Goal: Complete application form

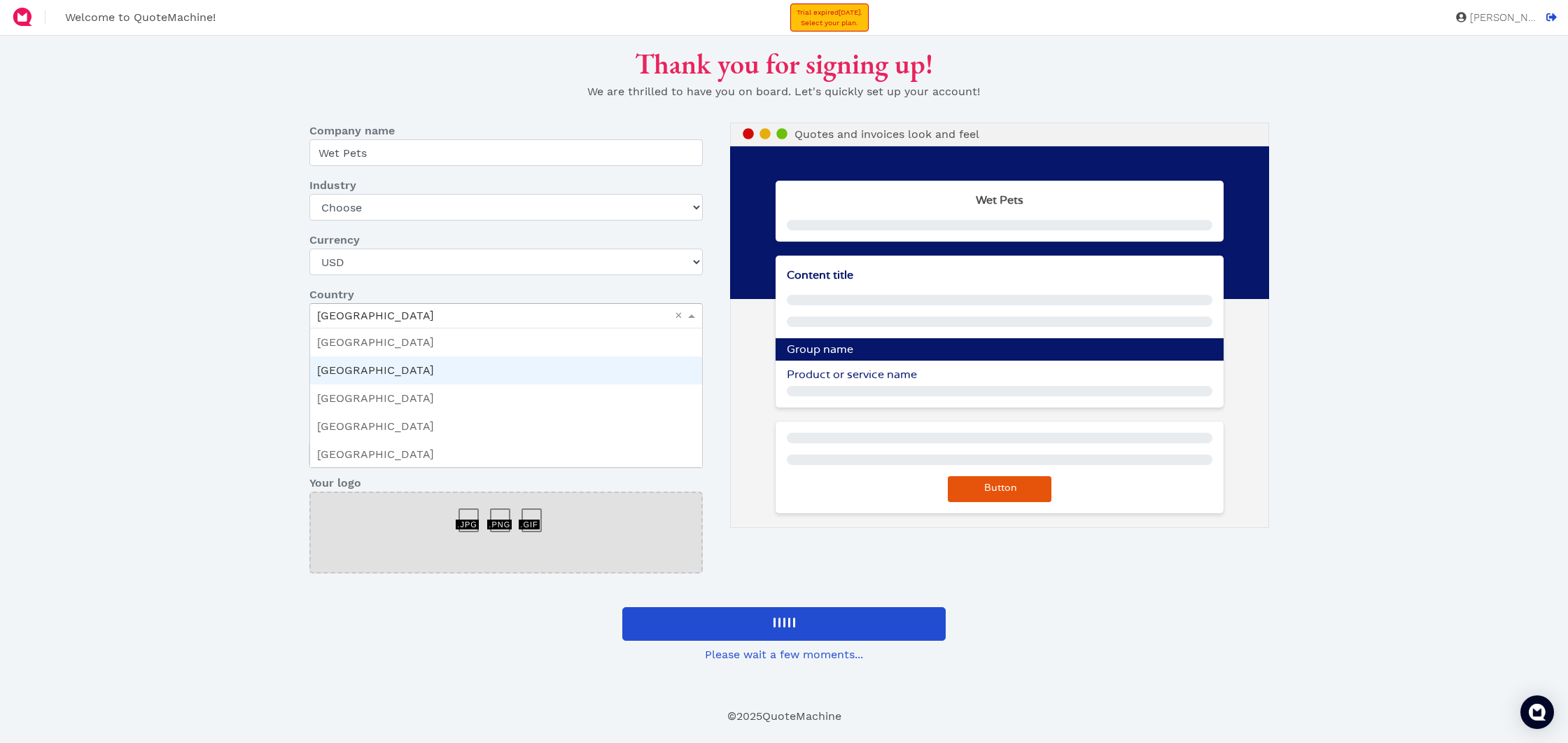
click at [435, 315] on div "Canada" at bounding box center [507, 316] width 392 height 24
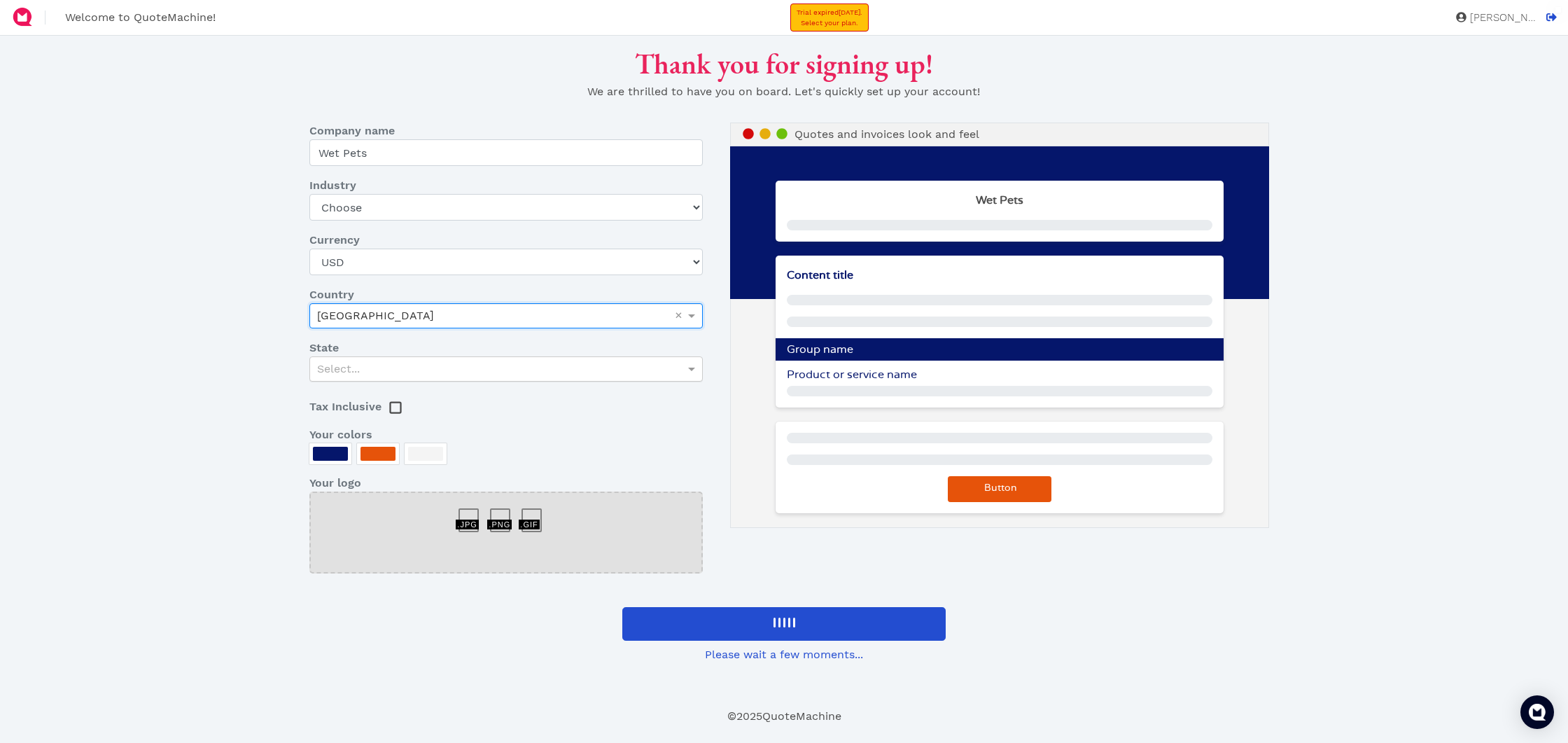
click at [378, 365] on div "Select..." at bounding box center [507, 369] width 392 height 24
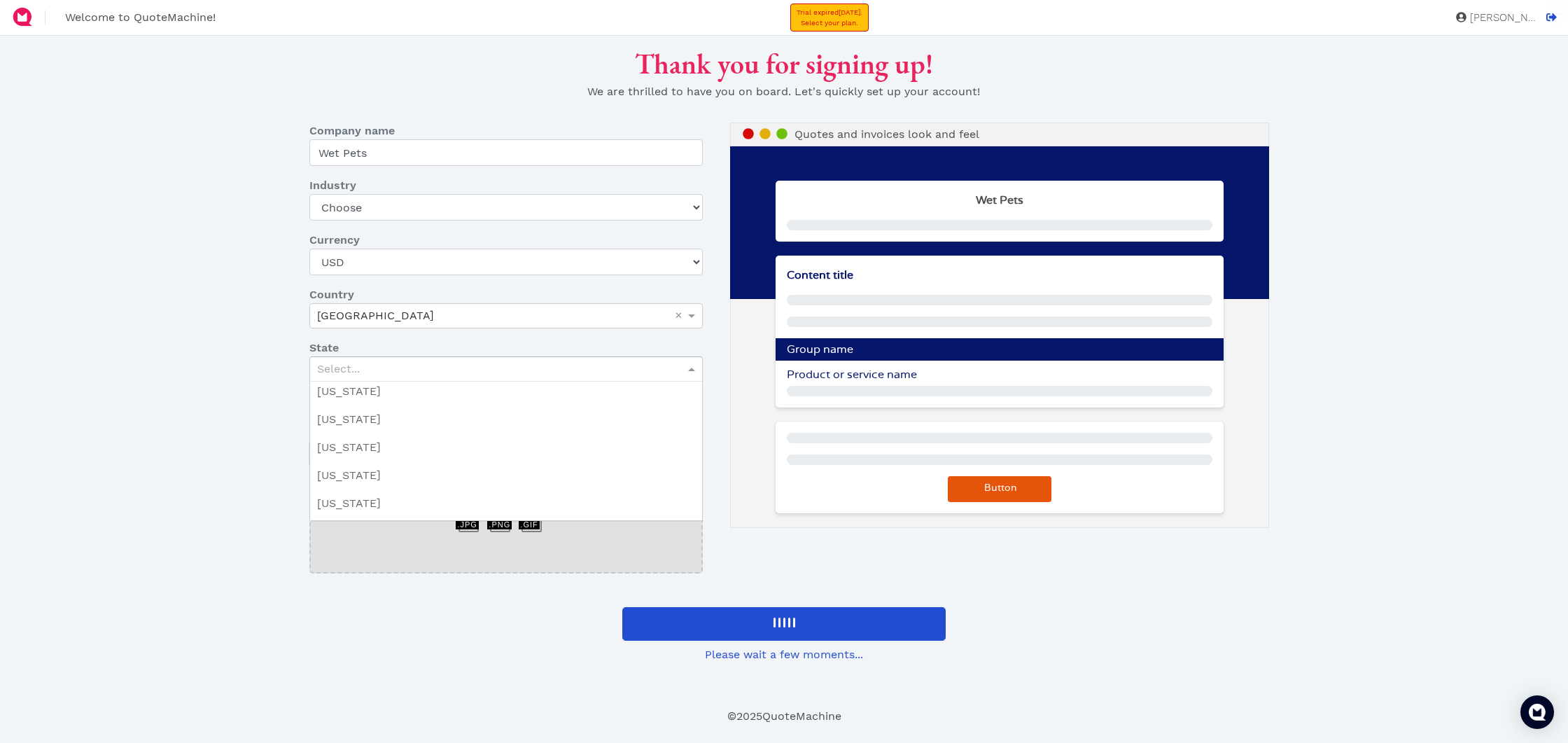
scroll to position [796, 0]
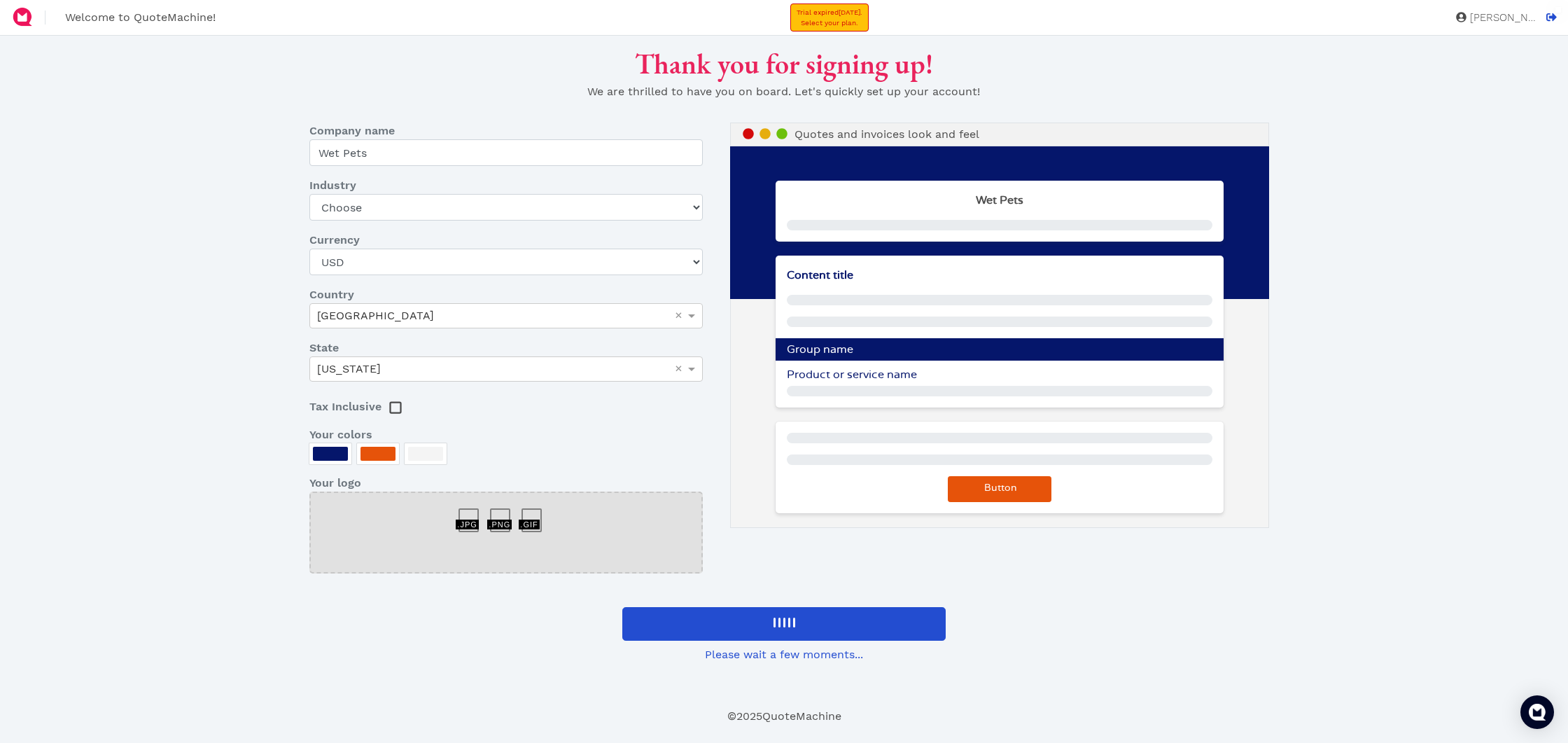
click at [335, 445] on div at bounding box center [330, 454] width 42 height 21
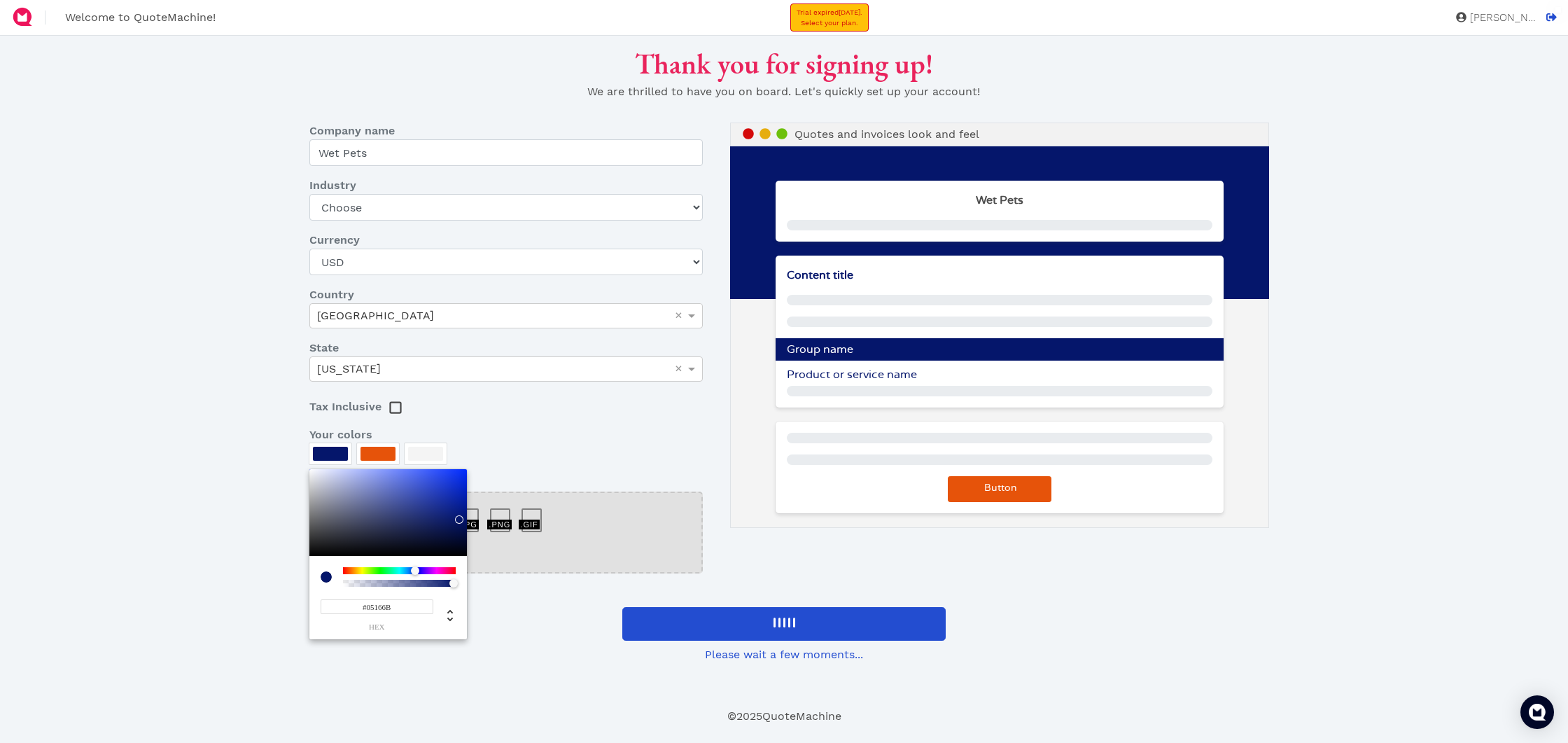
click at [498, 434] on div at bounding box center [784, 371] width 1568 height 743
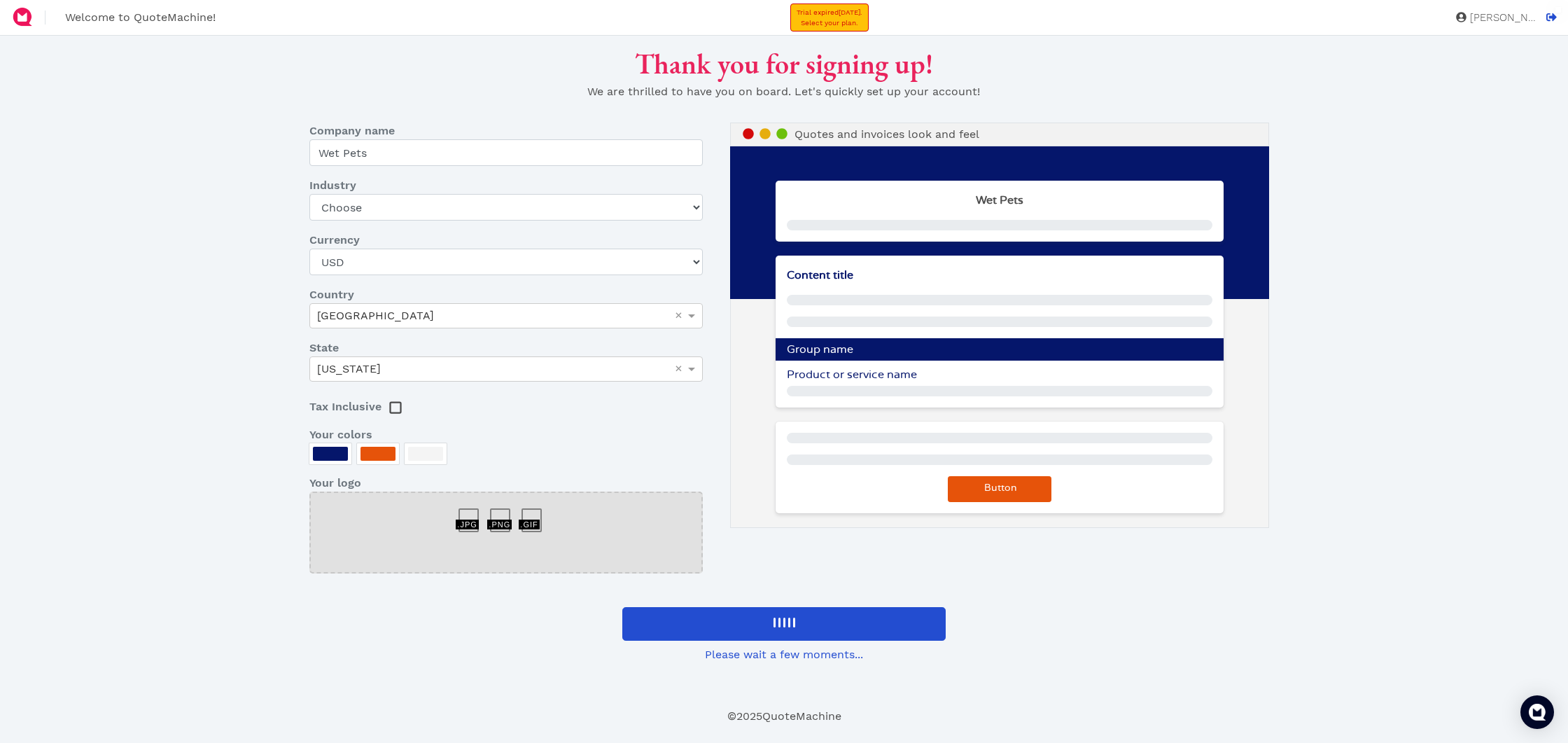
click at [499, 514] on div at bounding box center [506, 514] width 31 height 0
click at [464, 514] on div at bounding box center [474, 514] width 31 height 0
click at [392, 212] on select "Choose Art gallery Bike Books Construction (Not retail) Electronics Events Food…" at bounding box center [506, 207] width 393 height 27
select select "pet"
click at [476, 514] on div at bounding box center [474, 514] width 31 height 0
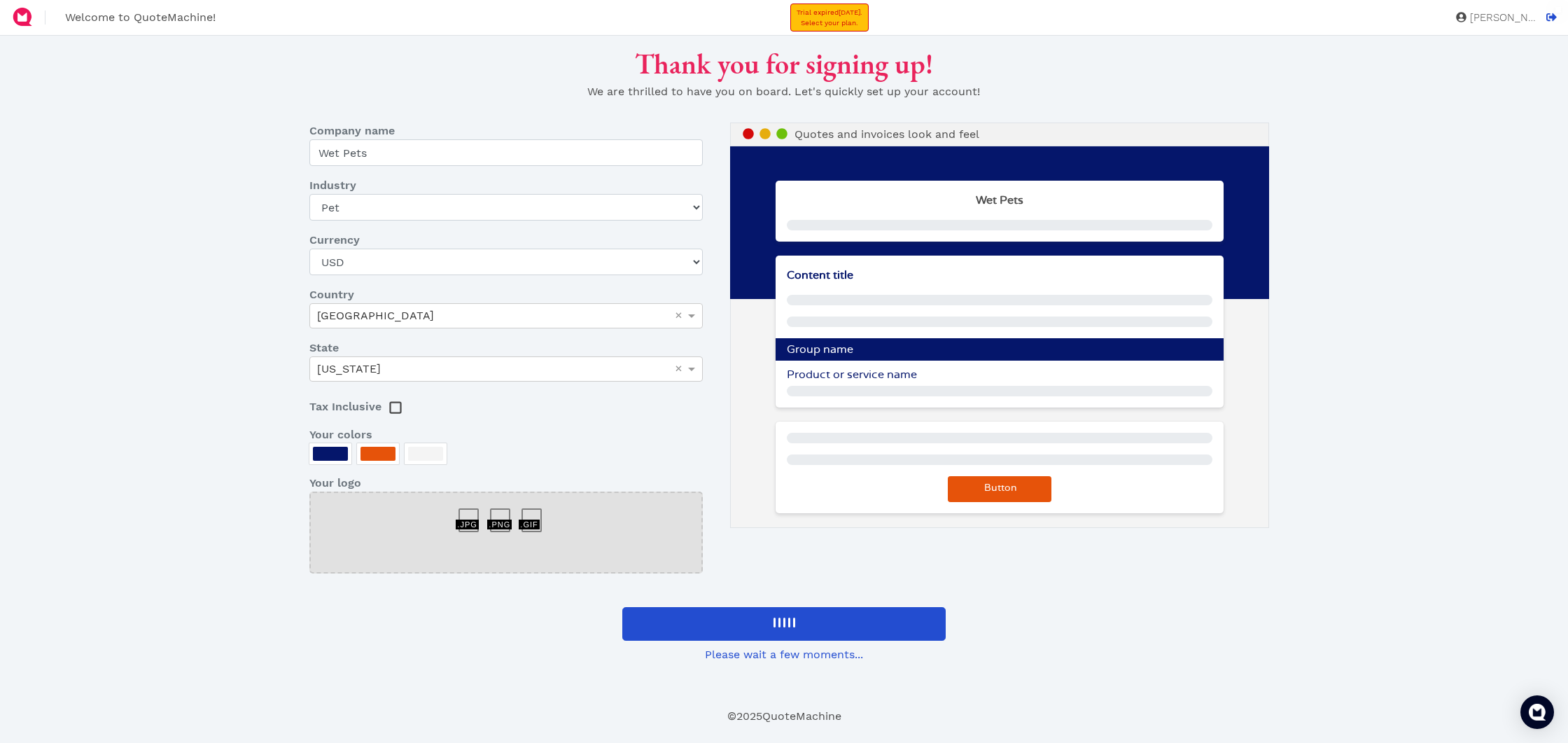
click at [547, 522] on div at bounding box center [506, 533] width 393 height 82
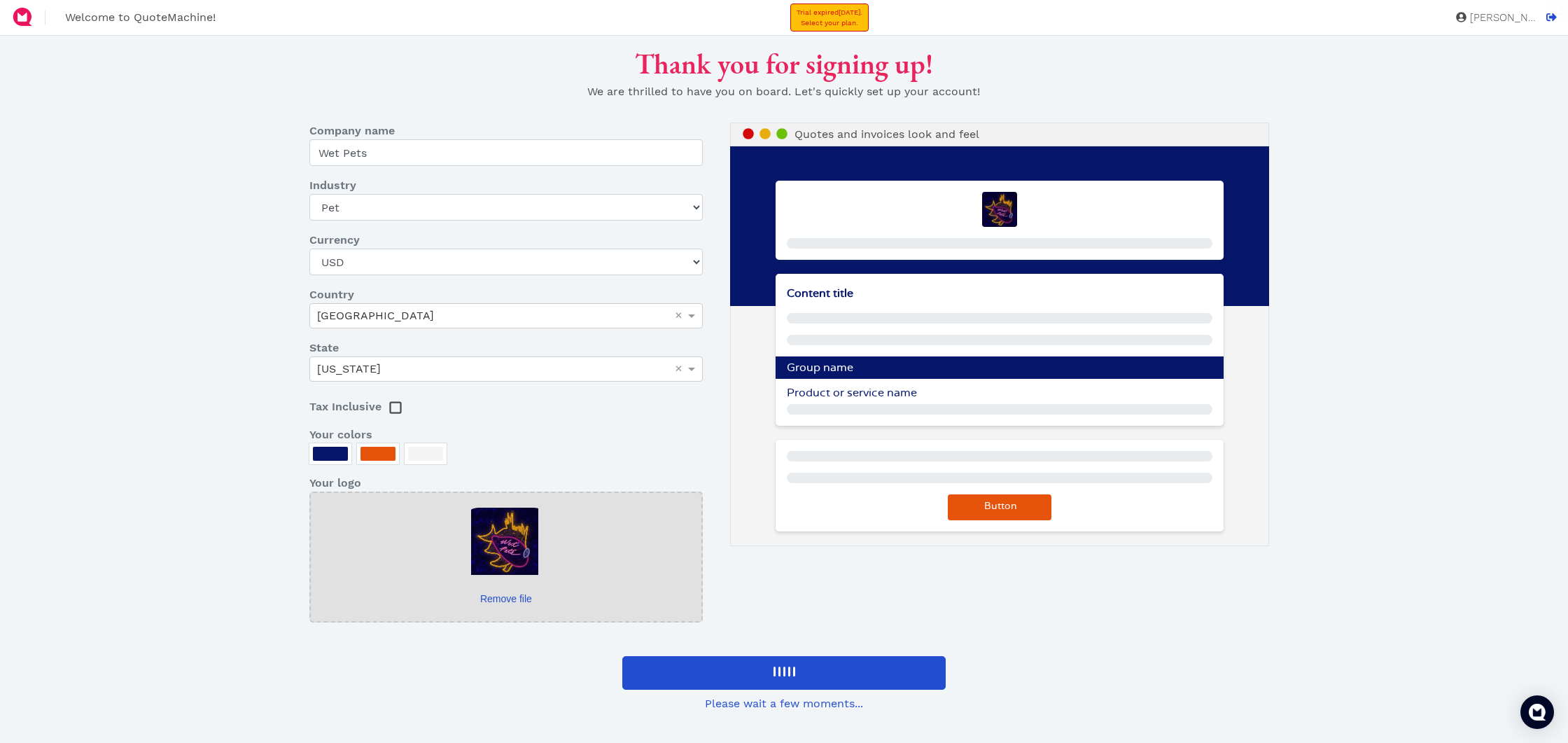
click at [370, 452] on div at bounding box center [378, 454] width 35 height 14
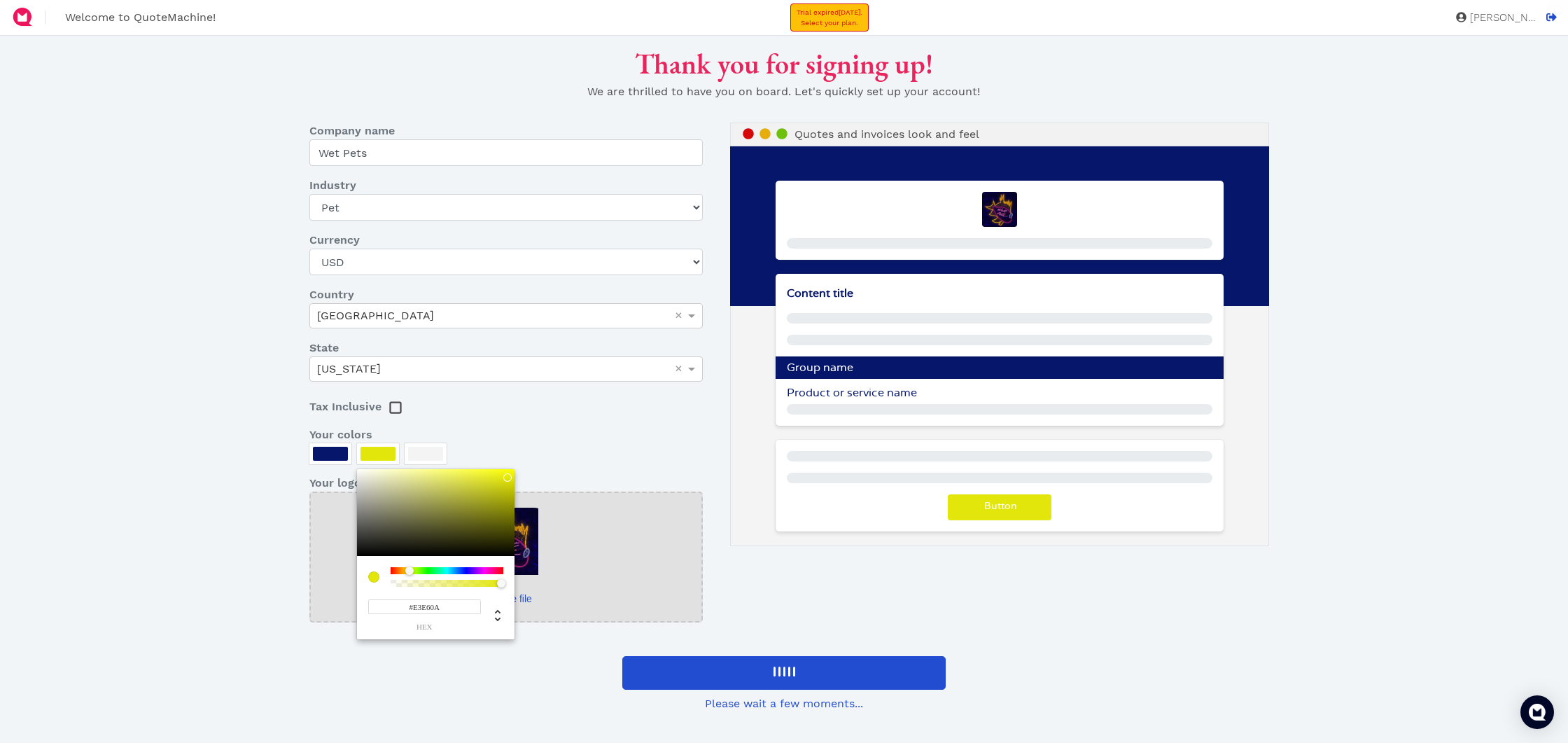
click at [410, 571] on div at bounding box center [447, 571] width 112 height 7
drag, startPoint x: 507, startPoint y: 475, endPoint x: 488, endPoint y: 483, distance: 20.6
click at [488, 482] on div at bounding box center [493, 482] width 9 height 9
drag, startPoint x: 431, startPoint y: 570, endPoint x: 406, endPoint y: 573, distance: 25.2
click at [408, 574] on div at bounding box center [447, 571] width 112 height 7
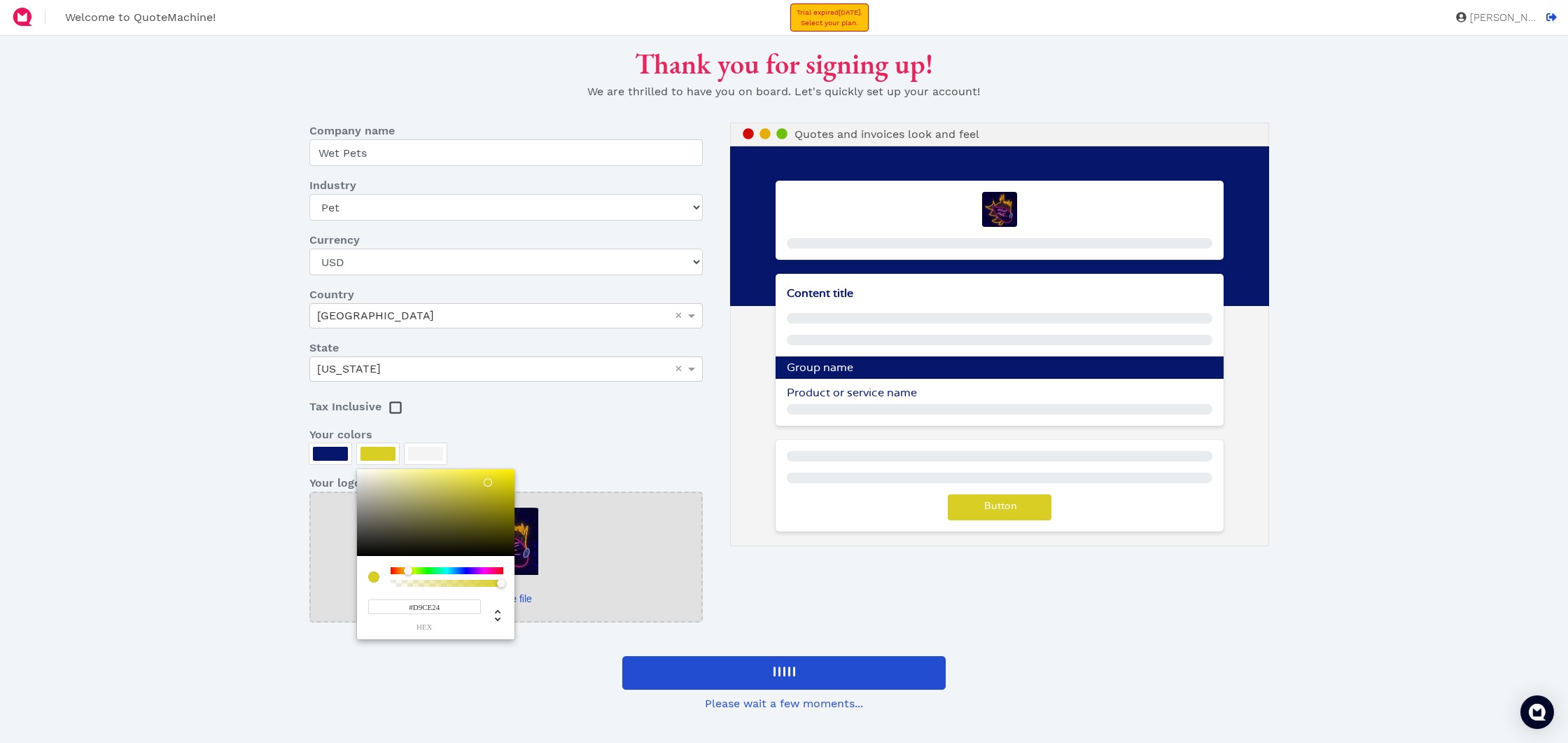
type input "#DFD312"
click at [502, 480] on div at bounding box center [436, 513] width 157 height 86
click at [464, 661] on div at bounding box center [784, 371] width 1568 height 743
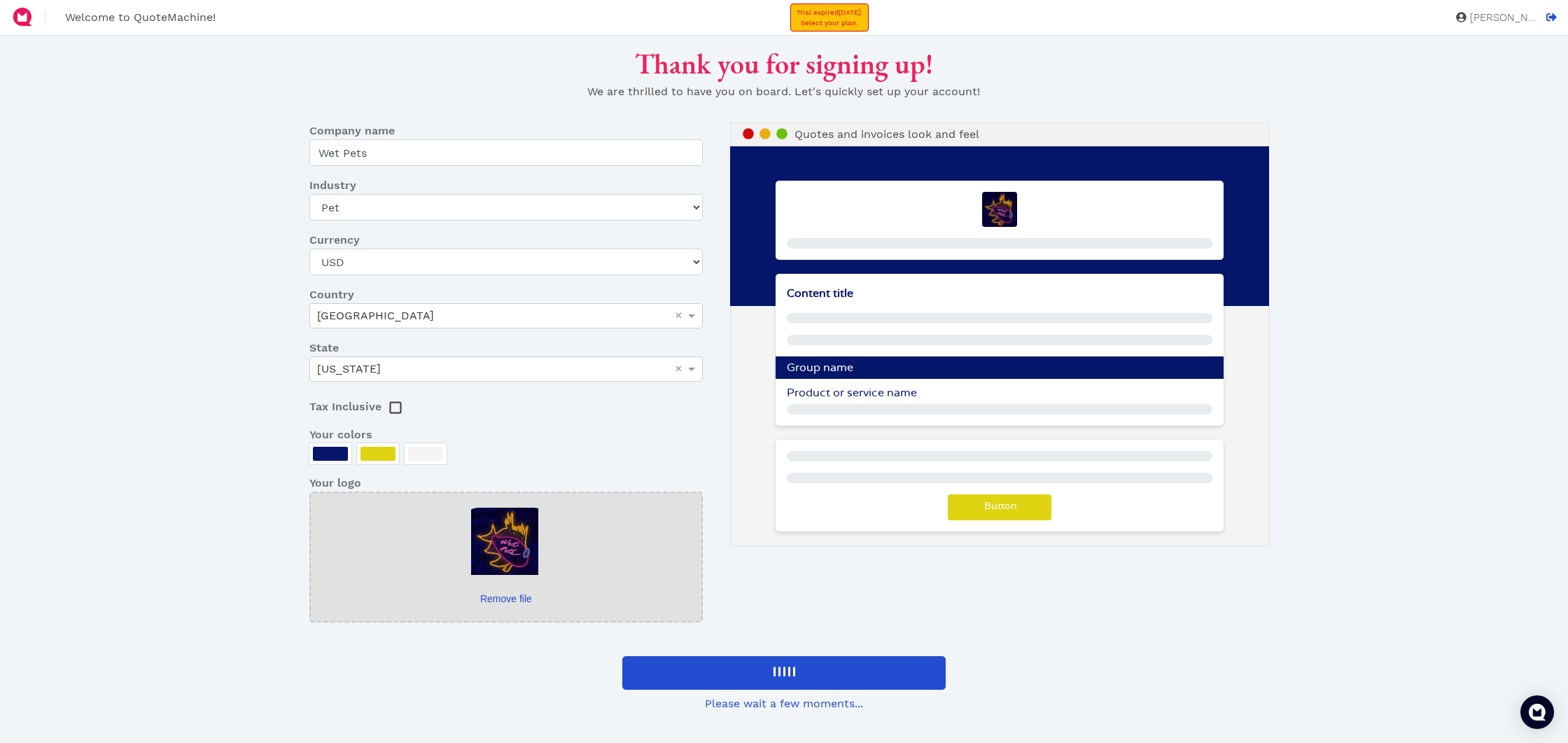
click at [432, 463] on div at bounding box center [425, 454] width 42 height 21
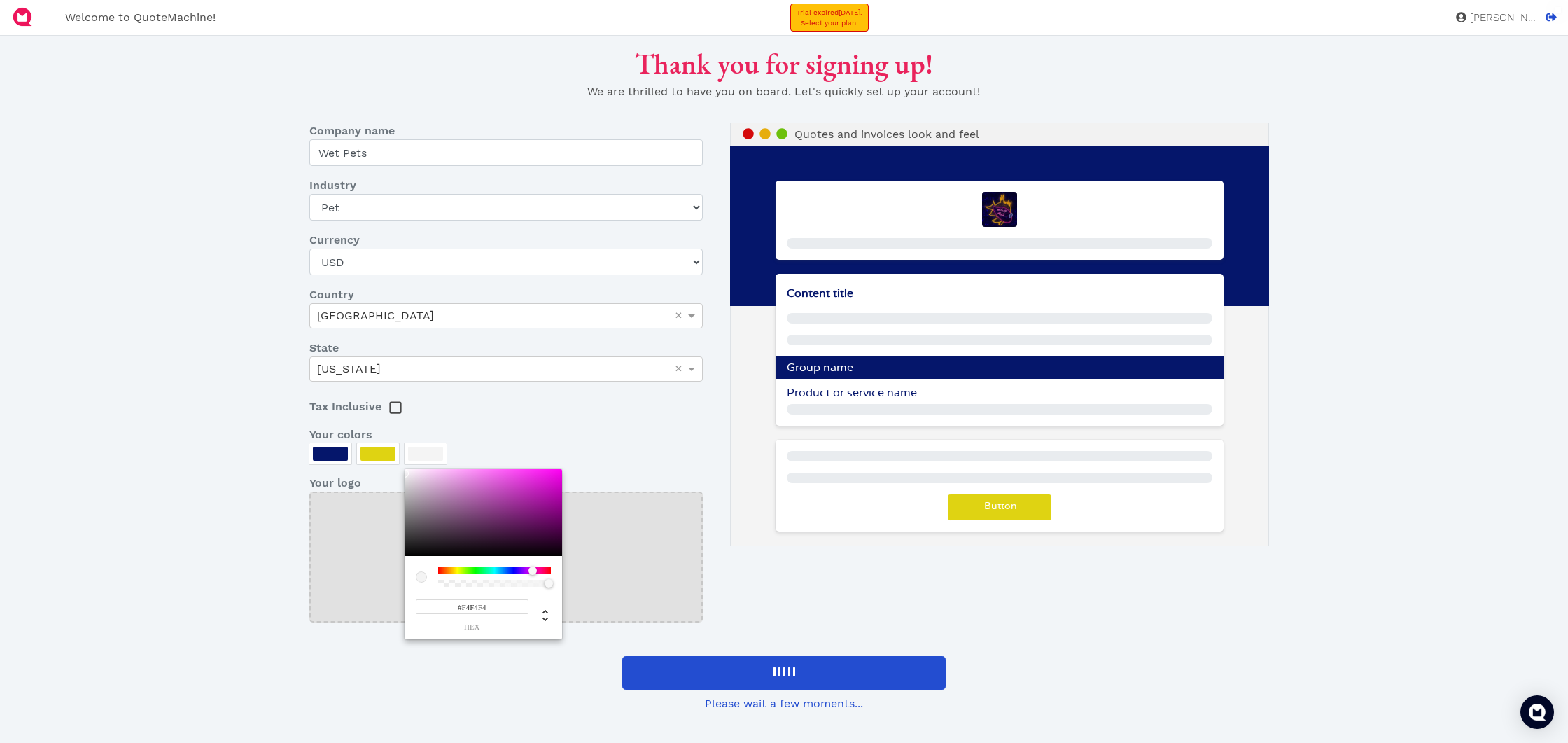
drag, startPoint x: 447, startPoint y: 572, endPoint x: 532, endPoint y: 573, distance: 85.0
click at [532, 573] on div at bounding box center [494, 571] width 112 height 7
click at [545, 484] on div at bounding box center [483, 513] width 157 height 86
type input "#D117CA"
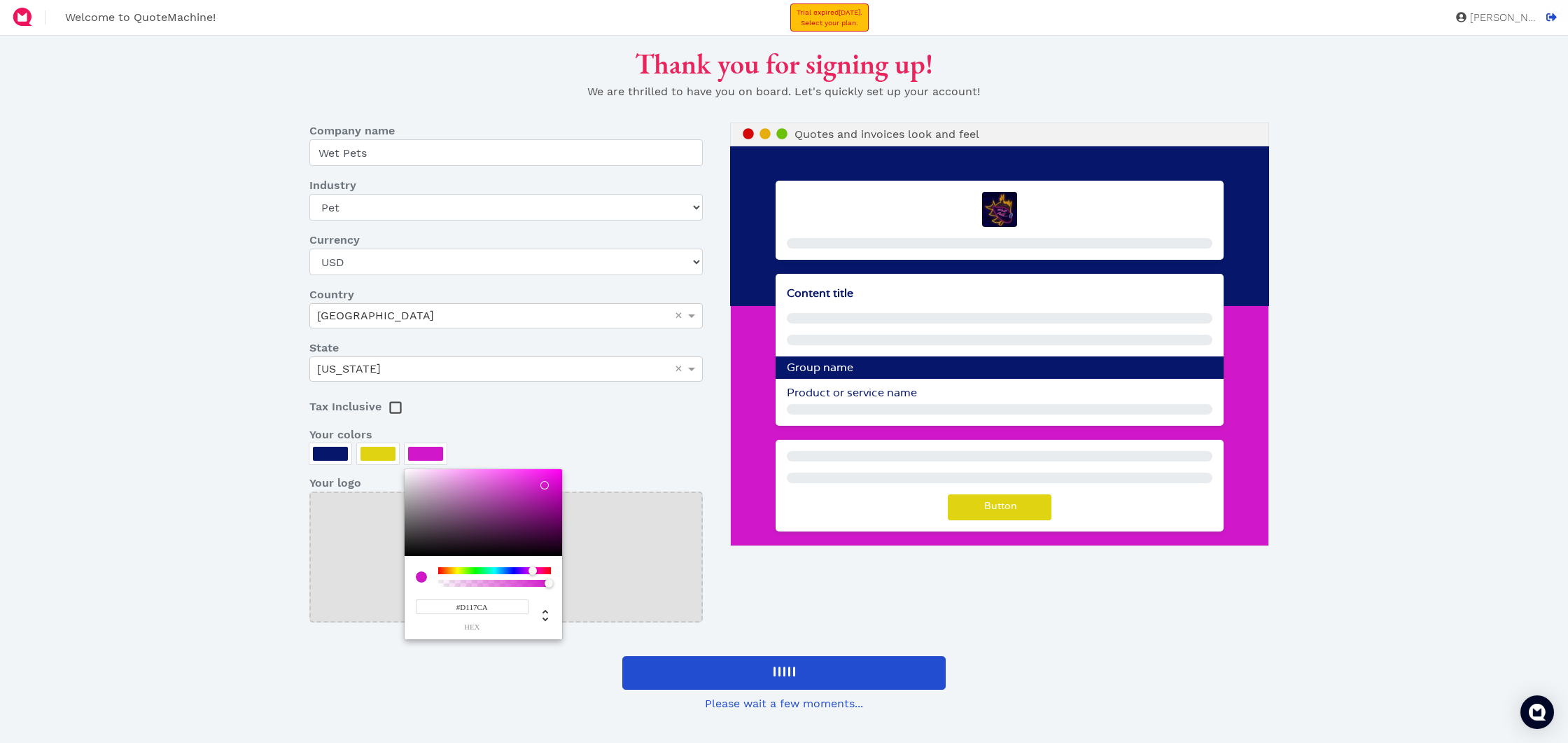
click at [653, 464] on div at bounding box center [784, 371] width 1568 height 743
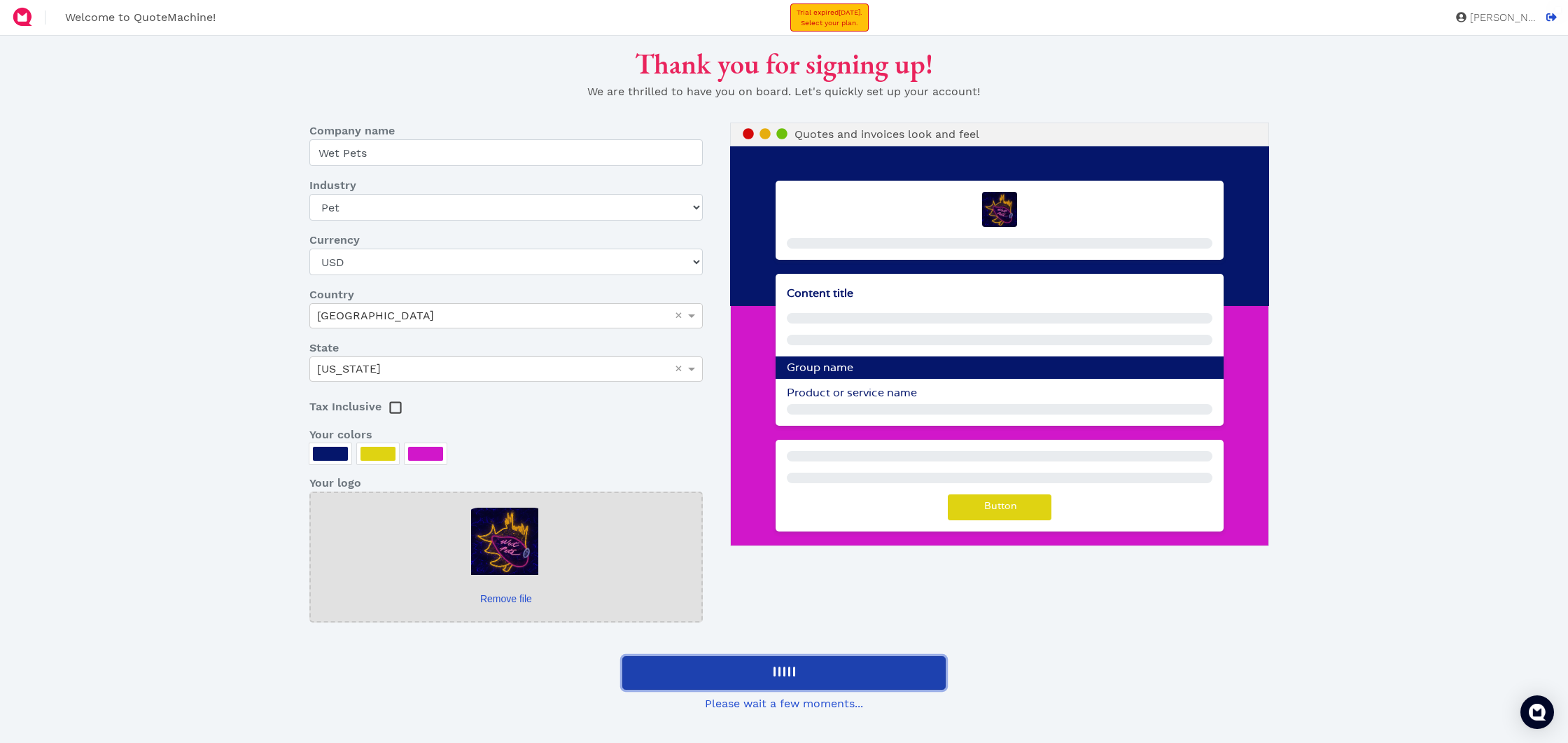
click at [753, 669] on div at bounding box center [784, 673] width 92 height 21
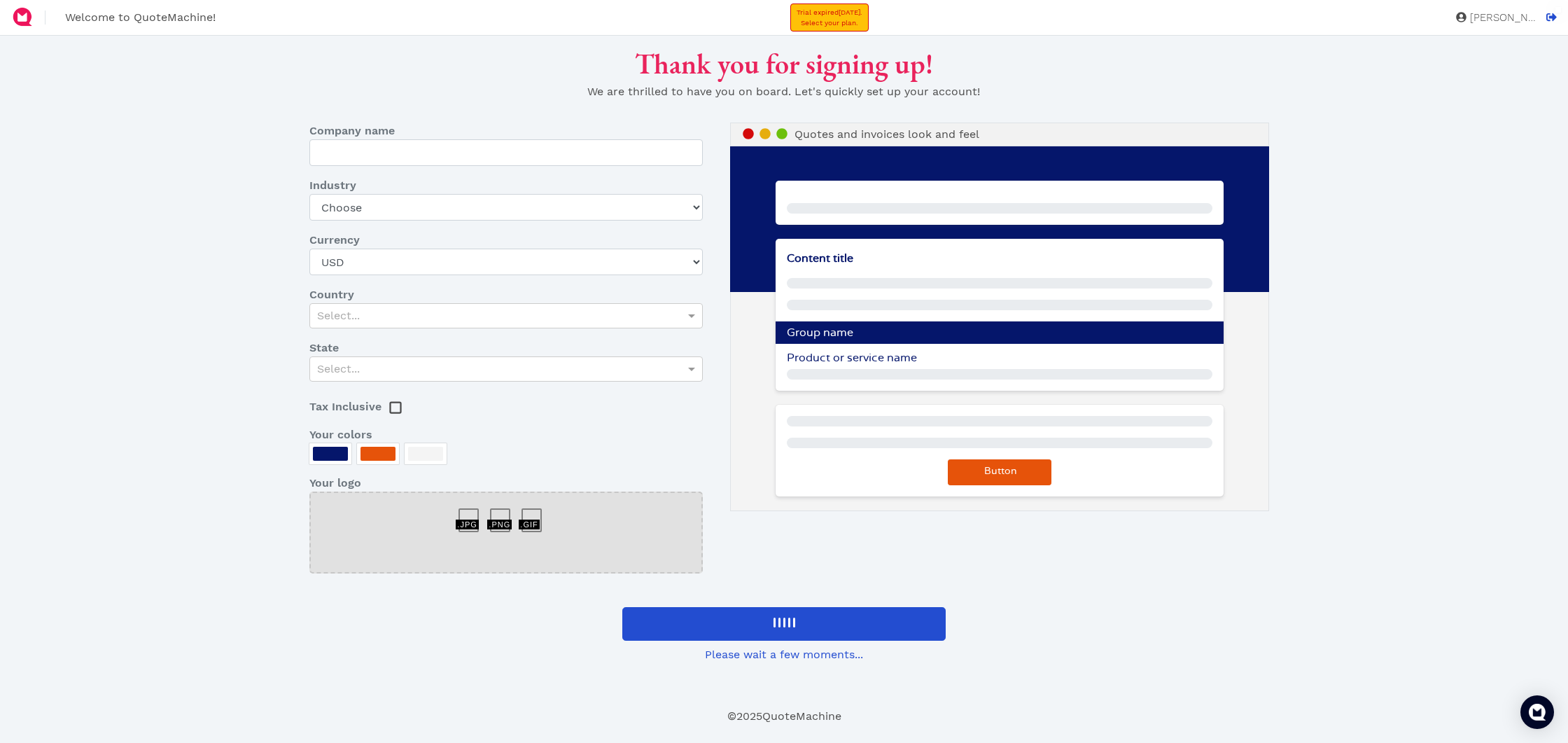
type input "Wet Pets"
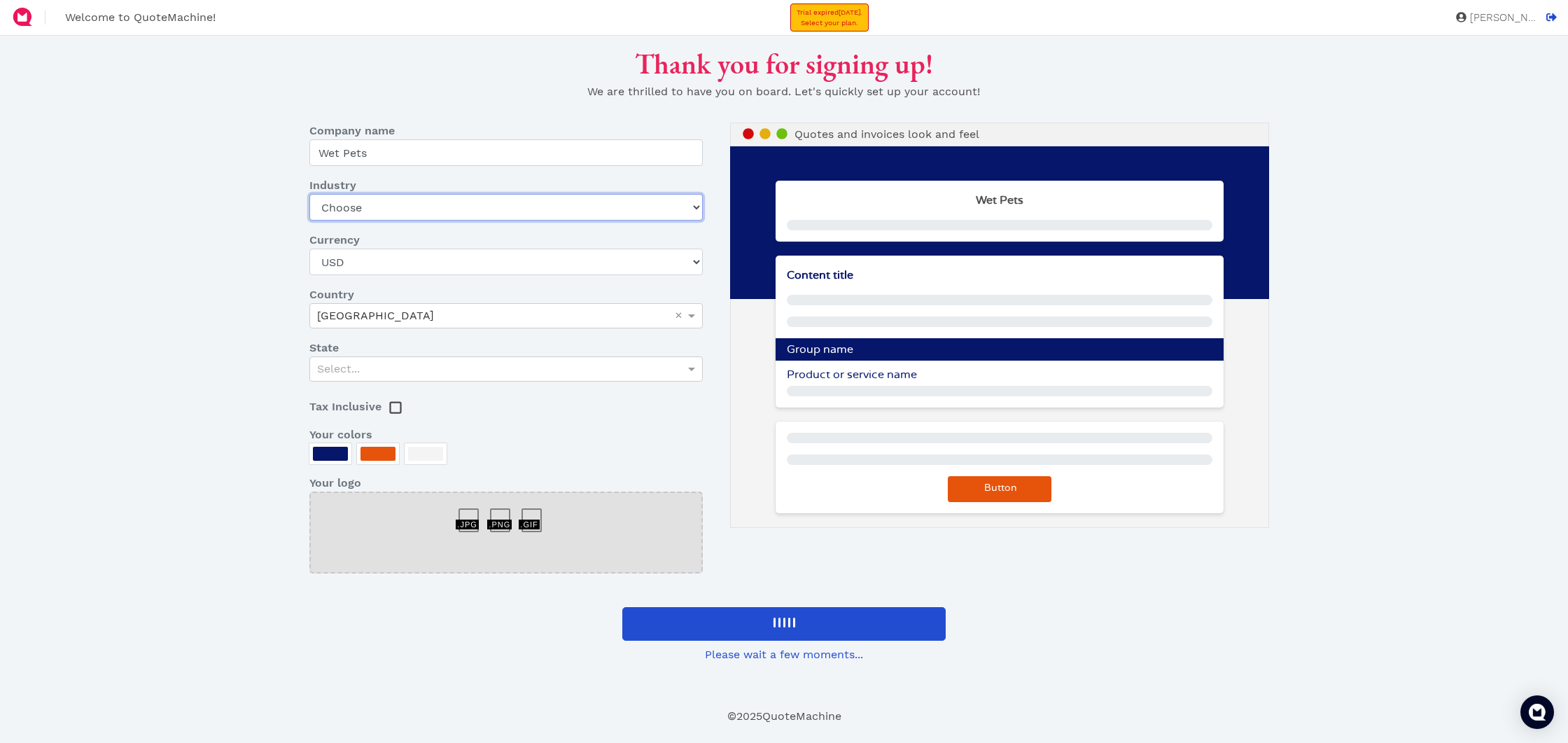
click at [393, 207] on select "Choose Art gallery Bike Books Construction (Not retail) Electronics Events Food…" at bounding box center [506, 207] width 393 height 27
select select "pet"
click at [404, 320] on div "Canada" at bounding box center [507, 316] width 392 height 24
click at [1552, 20] on icon at bounding box center [1552, 16] width 10 height 8
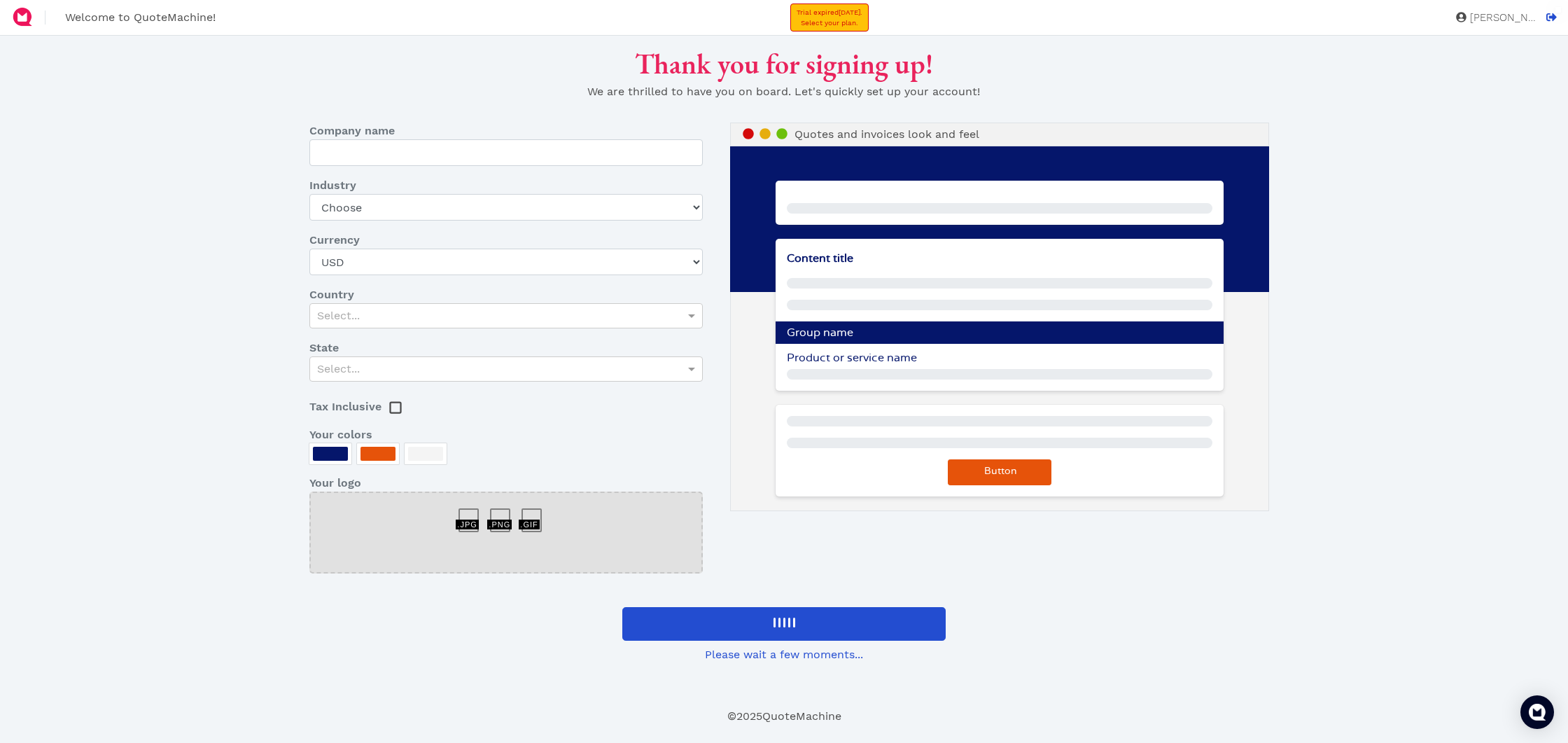
type input "Wet Pets"
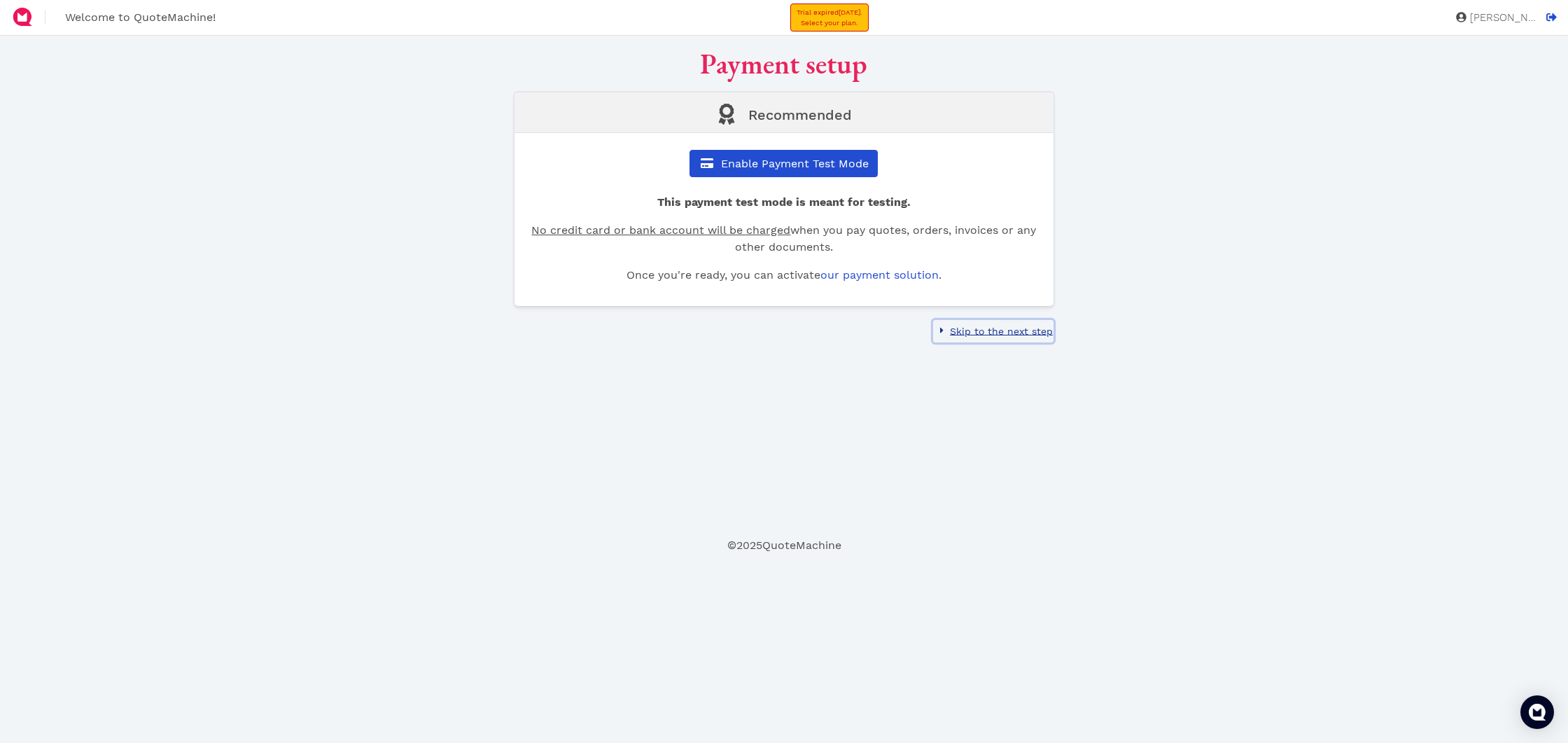
click at [987, 335] on span "Skip to the next step" at bounding box center [1000, 331] width 105 height 11
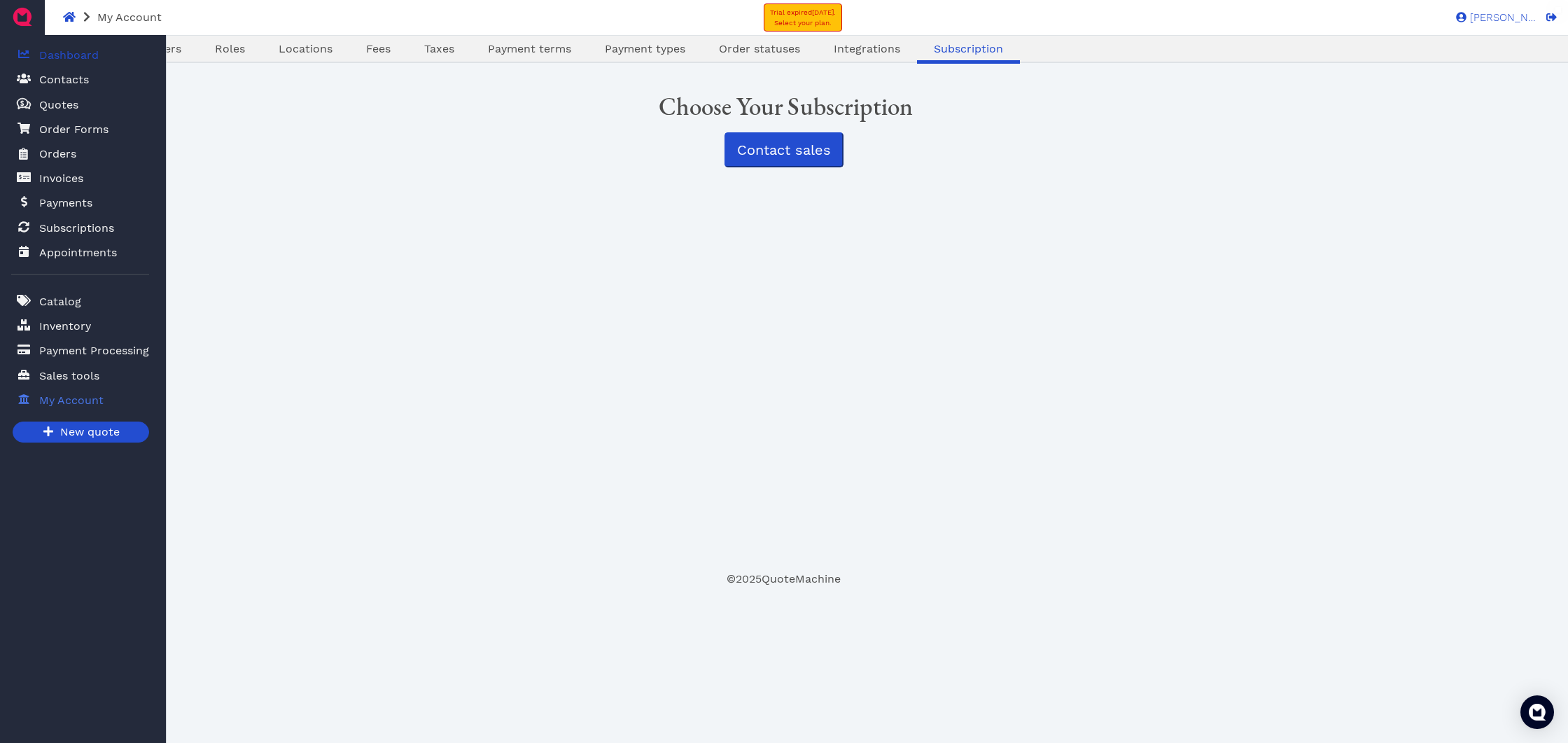
click at [87, 54] on span "Dashboard" at bounding box center [68, 54] width 60 height 16
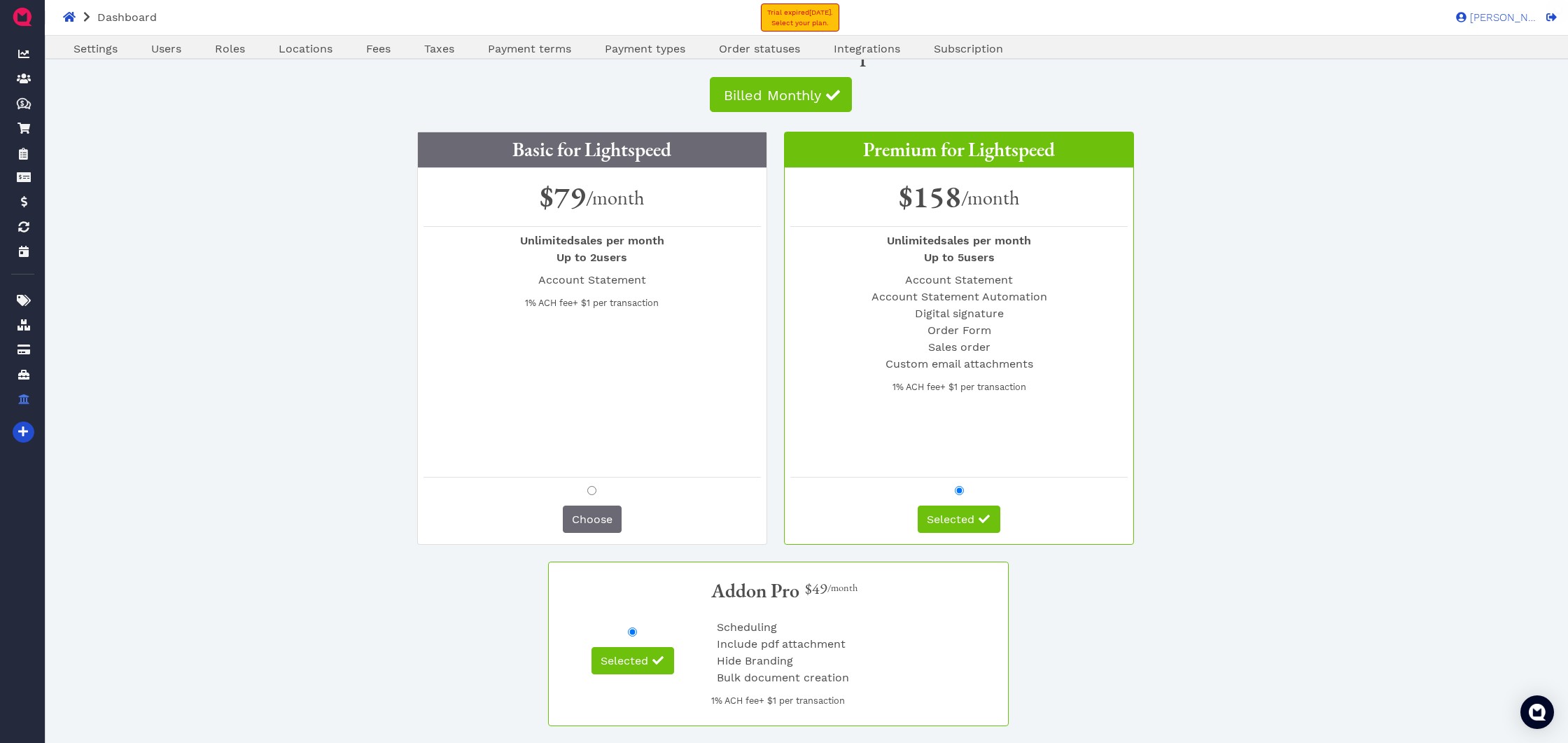
scroll to position [60, 0]
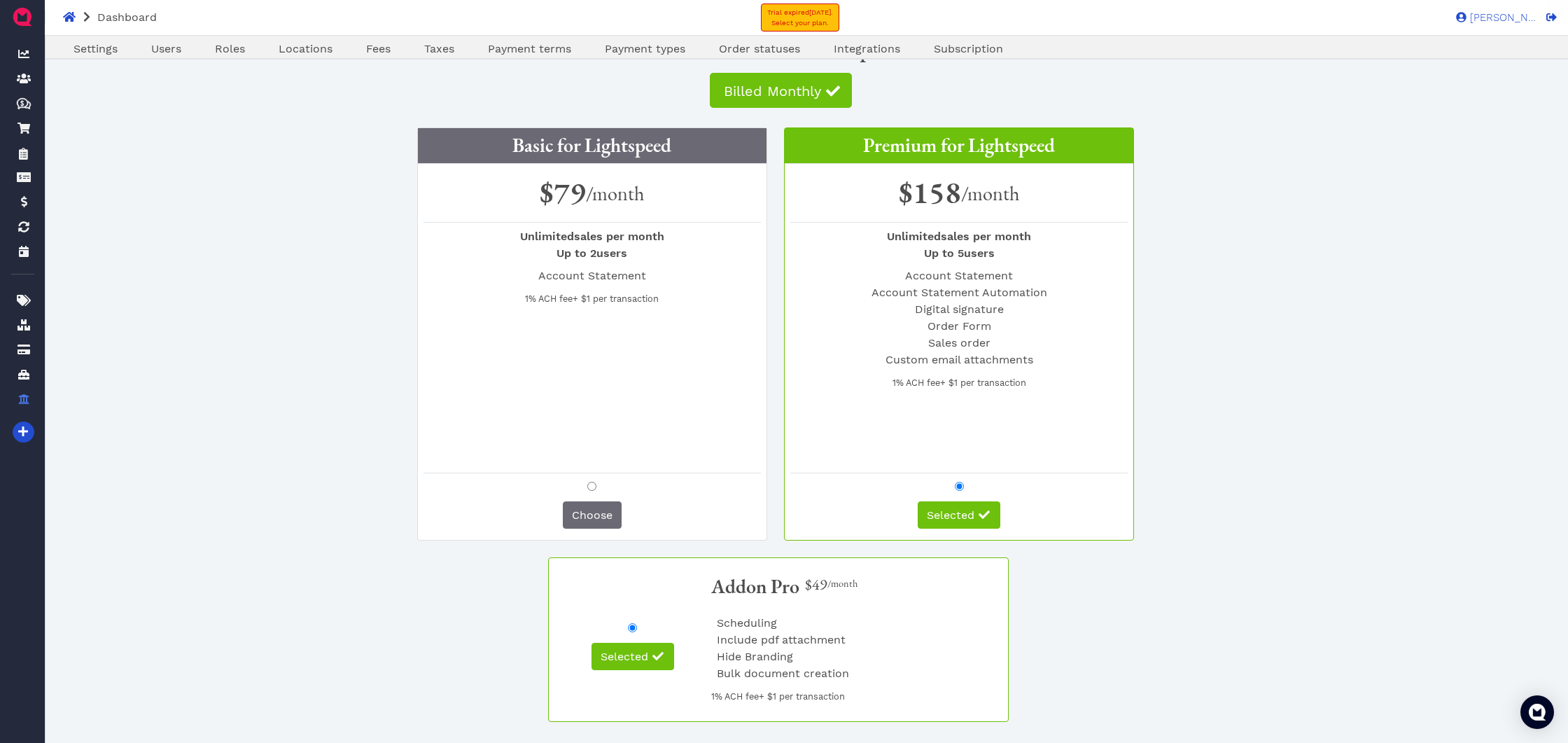
click at [595, 478] on div at bounding box center [592, 487] width 337 height 29
click at [586, 484] on div at bounding box center [592, 487] width 337 height 29
click at [588, 485] on input "radio" at bounding box center [591, 486] width 10 height 10
radio input "true"
radio input "false"
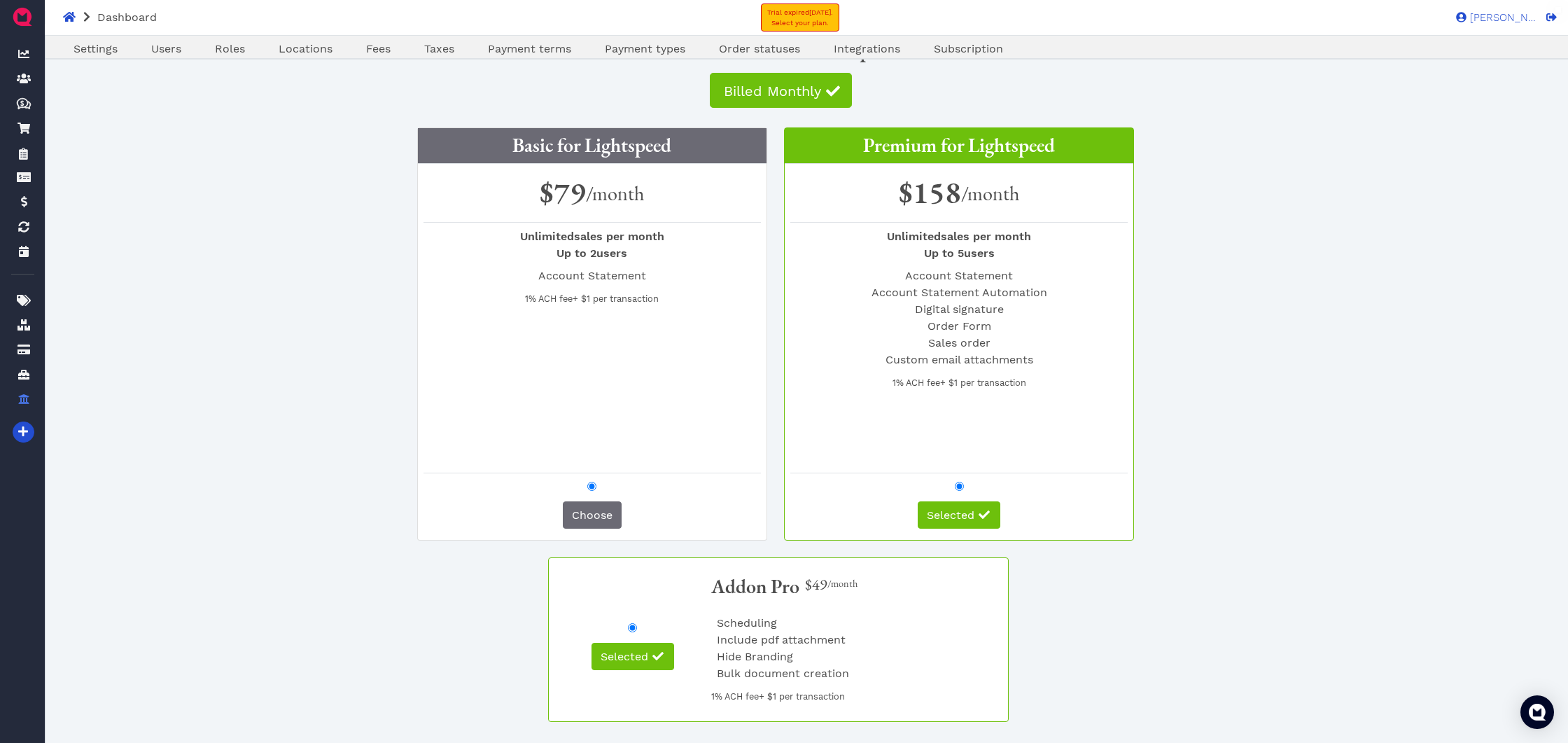
radio input "false"
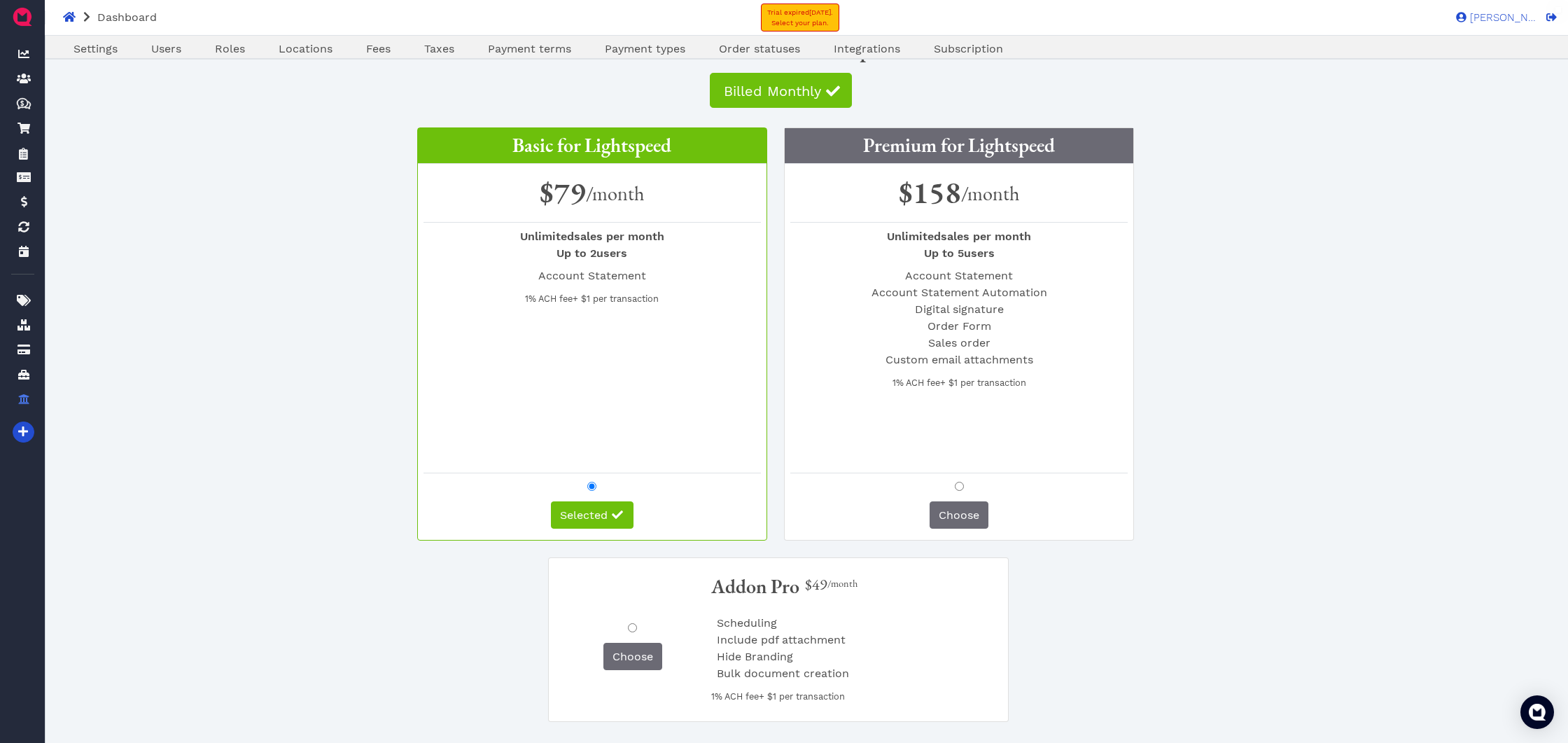
scroll to position [65, 0]
